Goal: Understand process/instructions: Learn about a topic

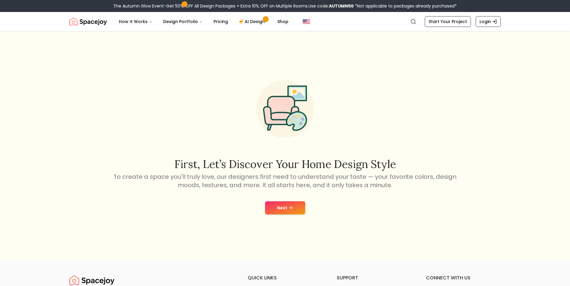
click at [288, 205] on button "Next" at bounding box center [285, 207] width 40 height 13
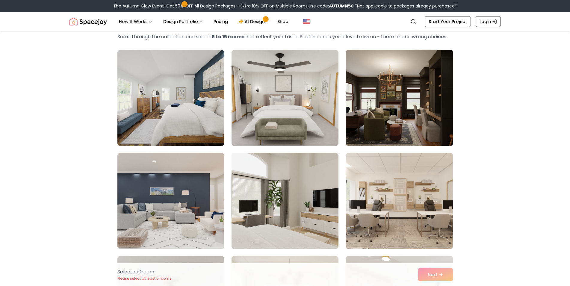
scroll to position [30, 0]
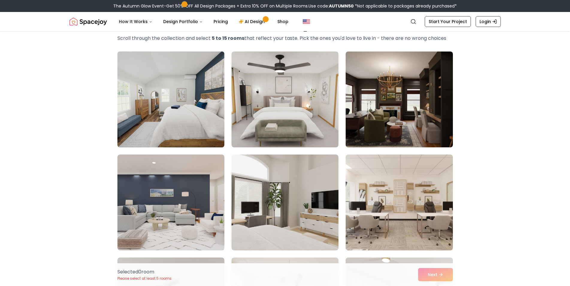
click at [155, 105] on img at bounding box center [171, 99] width 112 height 101
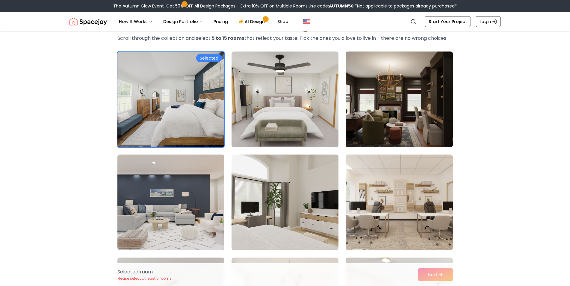
click at [351, 104] on img at bounding box center [399, 99] width 112 height 101
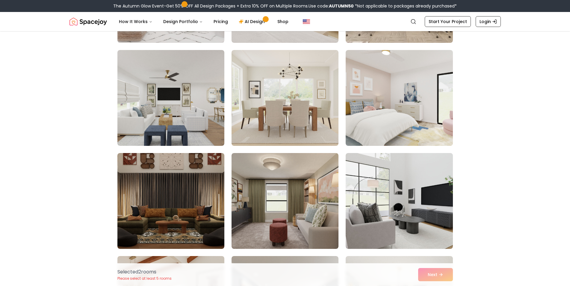
scroll to position [240, 0]
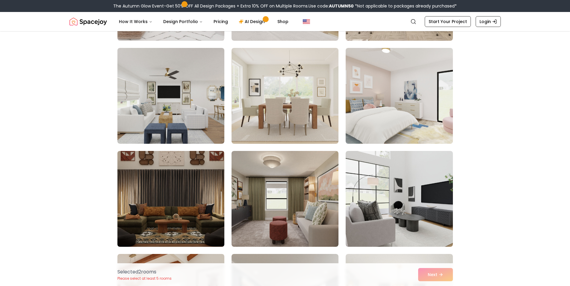
click at [170, 207] on img at bounding box center [171, 199] width 112 height 101
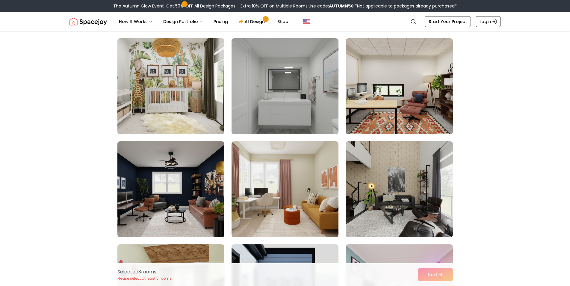
scroll to position [779, 0]
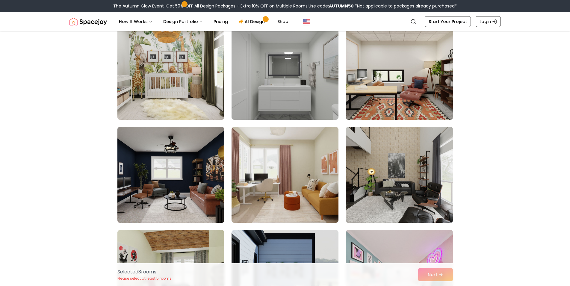
click at [184, 193] on img at bounding box center [171, 175] width 112 height 101
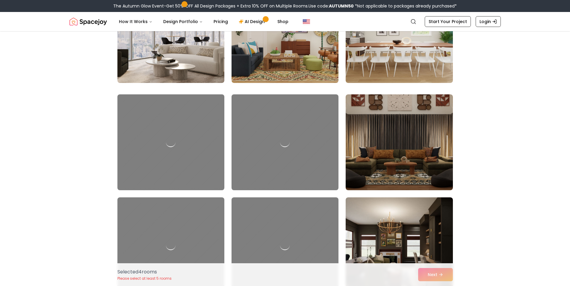
scroll to position [2066, 0]
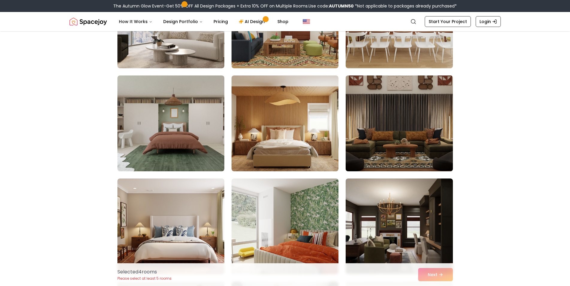
click at [376, 153] on img at bounding box center [399, 123] width 112 height 101
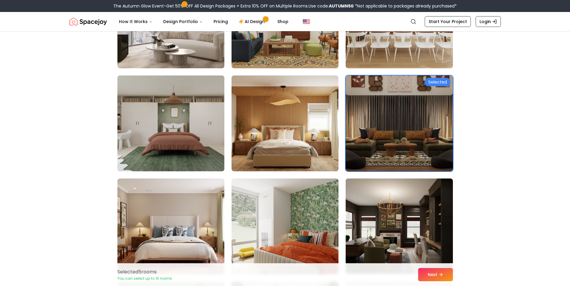
click at [187, 148] on img at bounding box center [171, 123] width 112 height 101
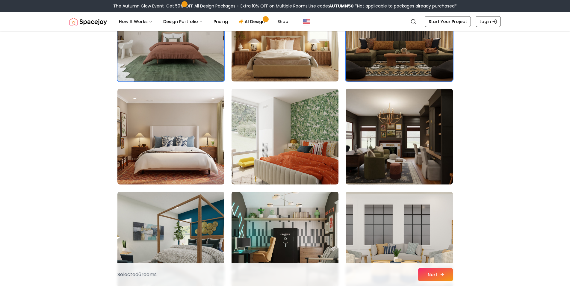
click at [446, 278] on button "Next" at bounding box center [435, 274] width 35 height 13
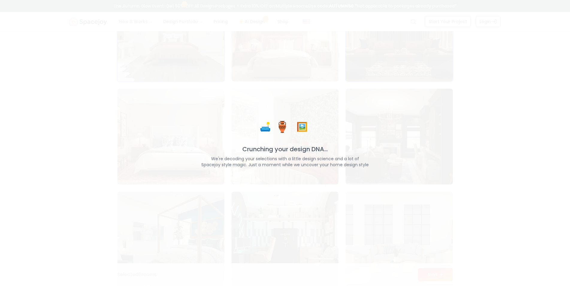
scroll to position [2156, 0]
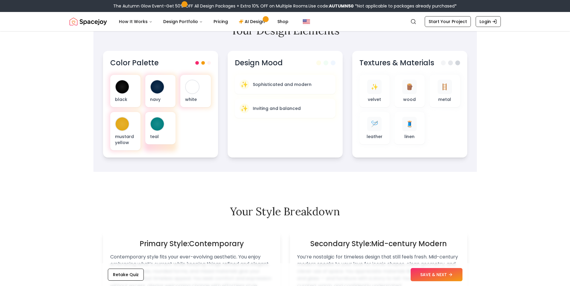
scroll to position [240, 0]
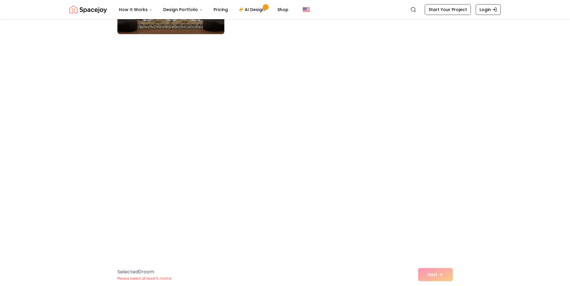
scroll to position [517, 0]
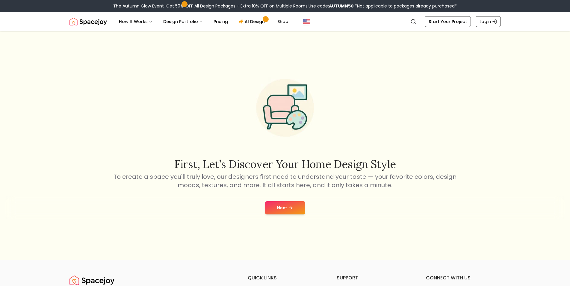
drag, startPoint x: 361, startPoint y: 208, endPoint x: 357, endPoint y: 212, distance: 5.3
